Goal: Task Accomplishment & Management: Manage account settings

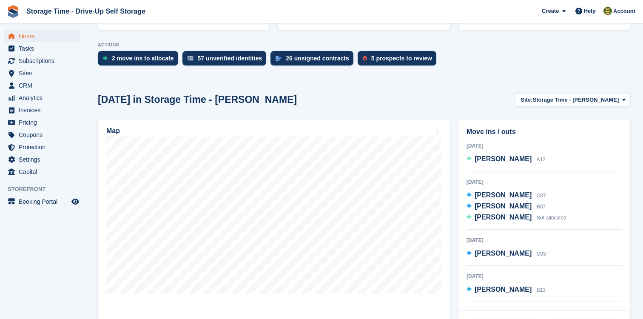
scroll to position [285, 0]
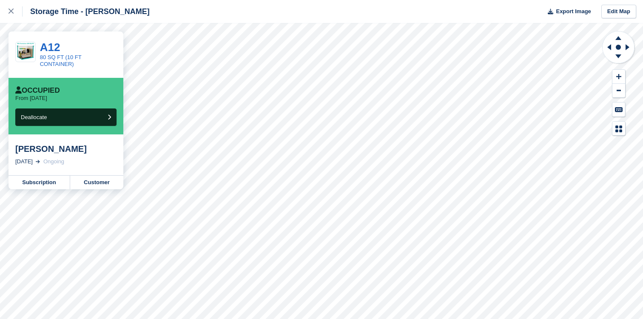
drag, startPoint x: 14, startPoint y: 150, endPoint x: 97, endPoint y: 148, distance: 82.5
click at [97, 149] on div "[PERSON_NAME] [DATE] Ongoing" at bounding box center [66, 154] width 115 height 41
drag, startPoint x: 17, startPoint y: 151, endPoint x: 87, endPoint y: 151, distance: 69.3
click at [87, 151] on div "[PERSON_NAME]" at bounding box center [65, 149] width 101 height 10
click at [104, 178] on link "Customer" at bounding box center [96, 183] width 53 height 14
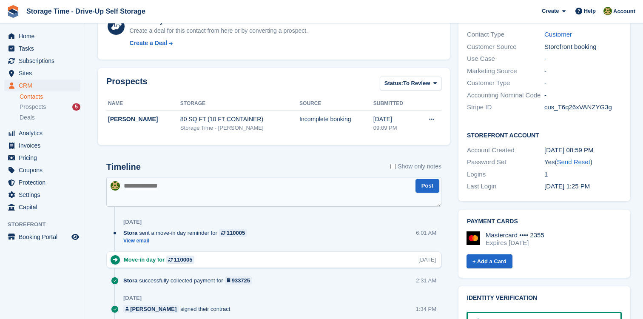
scroll to position [358, 0]
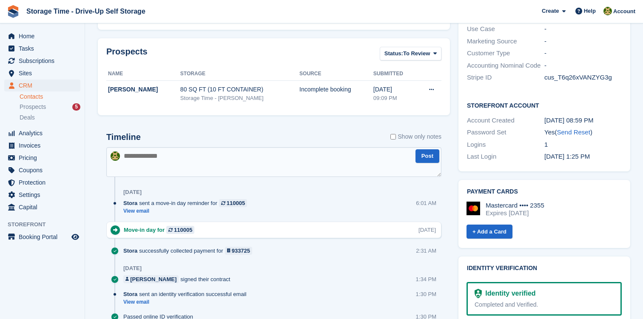
click at [158, 163] on textarea at bounding box center [273, 162] width 335 height 30
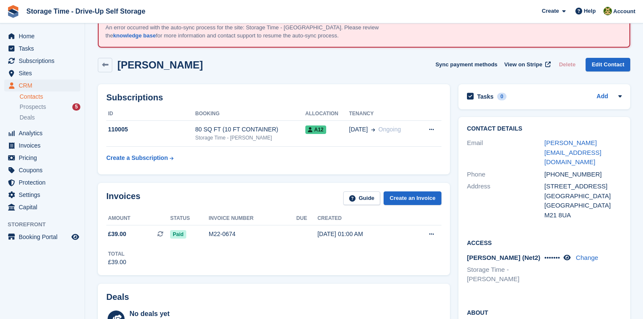
scroll to position [0, 0]
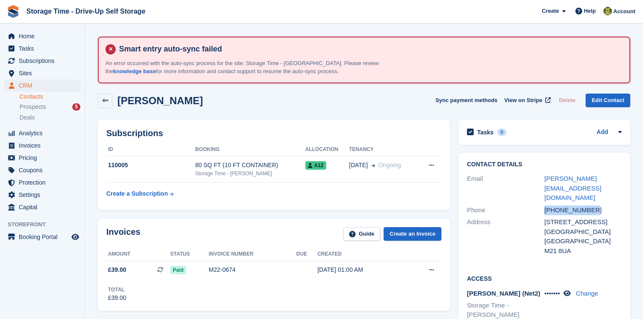
drag, startPoint x: 598, startPoint y: 192, endPoint x: 519, endPoint y: 193, distance: 78.7
click at [519, 204] on div "Phone +447974356744" at bounding box center [544, 210] width 155 height 12
click at [554, 216] on div "Address 20 Beechwood Avenue Manchester United Kingdom M21 8UA" at bounding box center [544, 236] width 155 height 41
drag, startPoint x: 611, startPoint y: 188, endPoint x: 518, endPoint y: 191, distance: 92.8
click at [518, 204] on div "Phone +447974356744" at bounding box center [544, 210] width 155 height 12
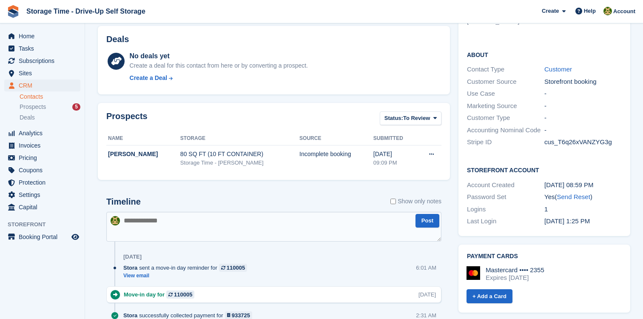
scroll to position [293, 0]
click at [204, 238] on textarea at bounding box center [273, 227] width 335 height 30
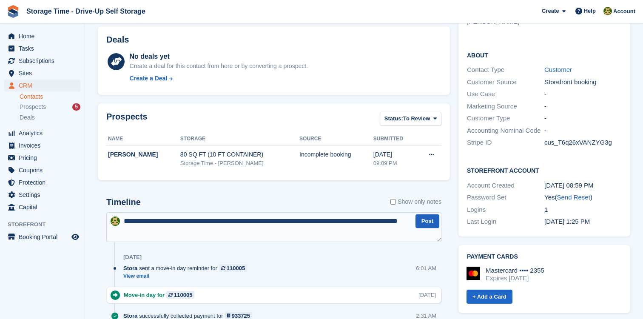
type textarea "**********"
click at [417, 218] on button "Post" at bounding box center [428, 221] width 24 height 14
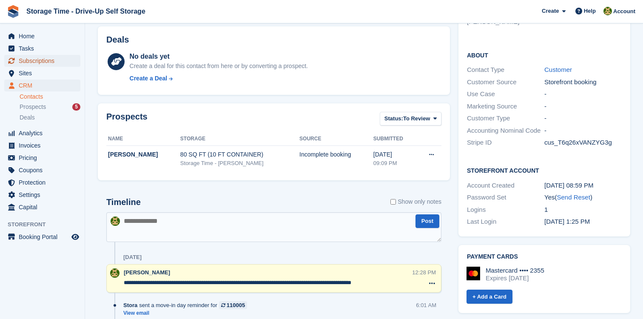
click at [58, 60] on span "Subscriptions" at bounding box center [44, 61] width 51 height 12
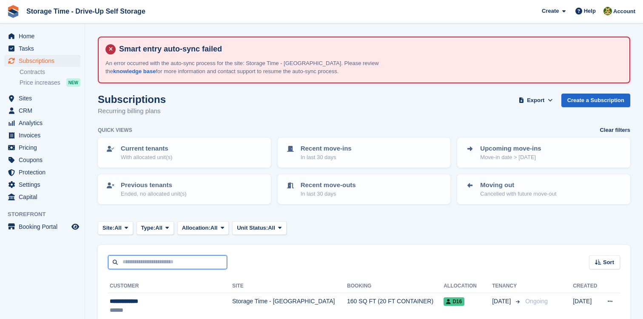
click at [205, 255] on input "text" at bounding box center [167, 262] width 119 height 14
type input "******"
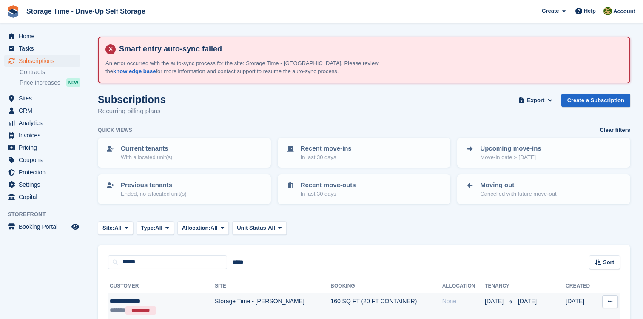
click at [215, 301] on td "Storage Time - [PERSON_NAME]" at bounding box center [273, 306] width 116 height 27
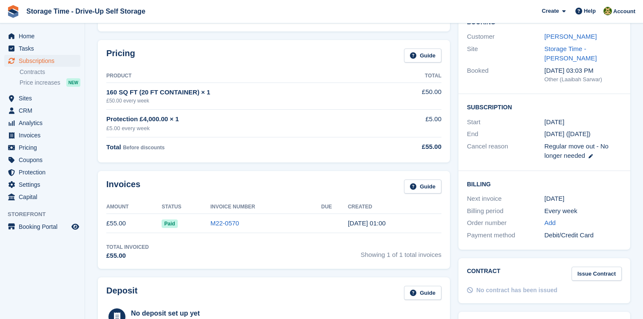
scroll to position [139, 0]
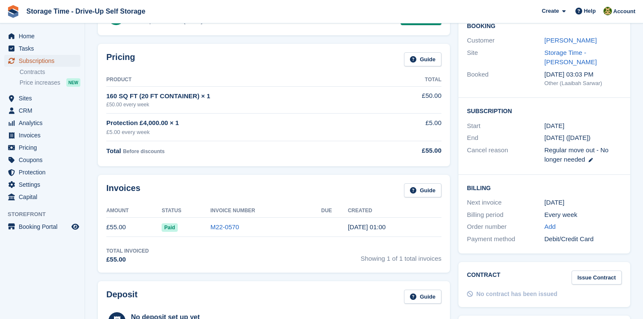
click at [51, 59] on span "Subscriptions" at bounding box center [44, 61] width 51 height 12
